Goal: Task Accomplishment & Management: Use online tool/utility

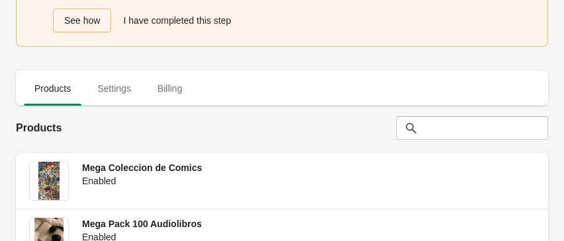
scroll to position [48, 0]
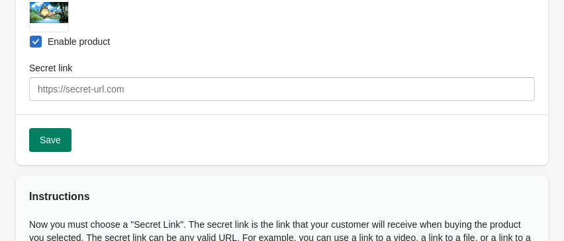
scroll to position [212, 0]
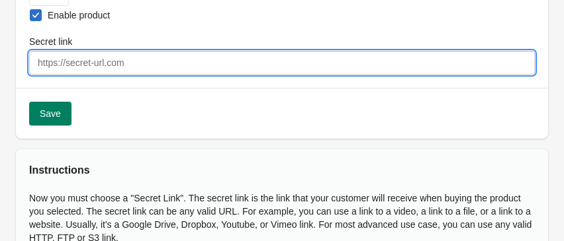
click at [157, 58] on input "Secret link" at bounding box center [281, 63] width 505 height 24
paste input "[URL][DOMAIN_NAME]"
type input "[URL][DOMAIN_NAME]"
click at [54, 114] on span "Save" at bounding box center [50, 113] width 21 height 11
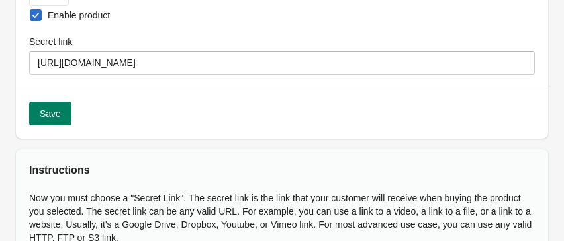
select select "US"
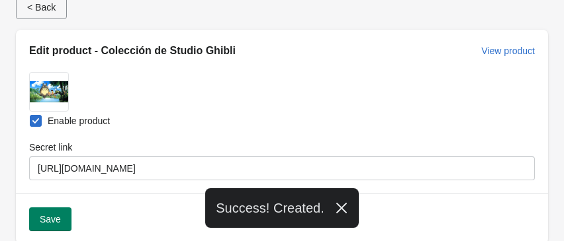
scroll to position [0, 0]
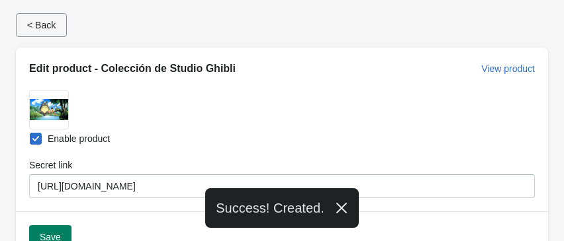
click at [49, 26] on span "< Back" at bounding box center [41, 25] width 28 height 11
